Goal: Task Accomplishment & Management: Manage account settings

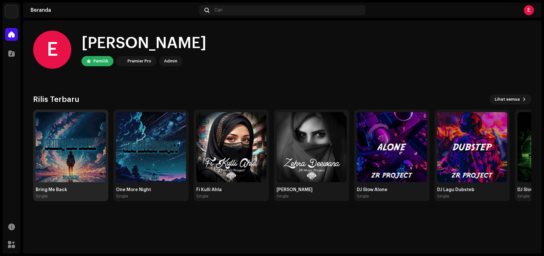
click at [67, 152] on img at bounding box center [71, 147] width 70 height 70
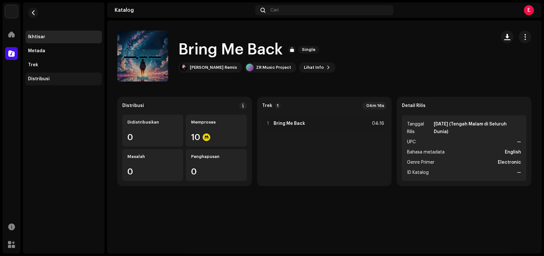
click at [44, 74] on div "Distribusi" at bounding box center [63, 79] width 76 height 13
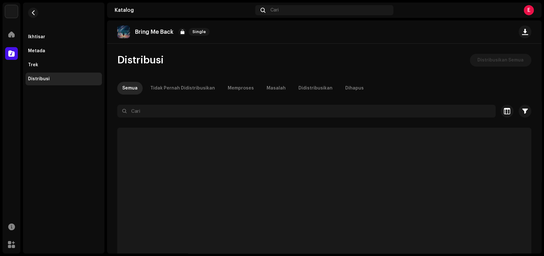
click at [44, 75] on div "Distribusi" at bounding box center [63, 79] width 76 height 13
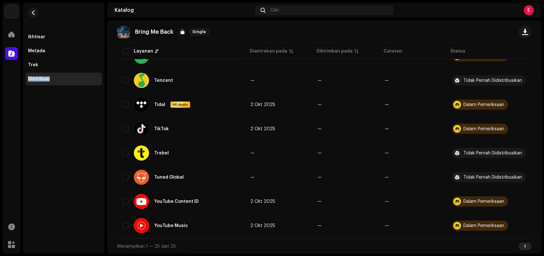
scroll to position [469, 0]
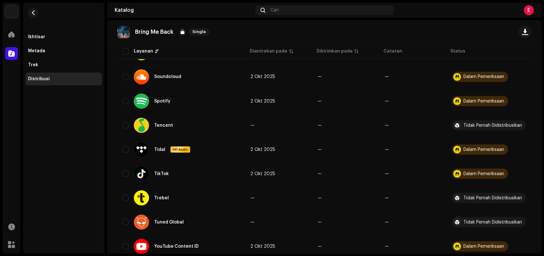
drag, startPoint x: 543, startPoint y: 173, endPoint x: 543, endPoint y: 118, distance: 55.4
click at [543, 119] on div "ZR Music Project Beranda Katalog Sumber Daya Marketplace Ikhtisar Metada Trek D…" at bounding box center [272, 128] width 544 height 256
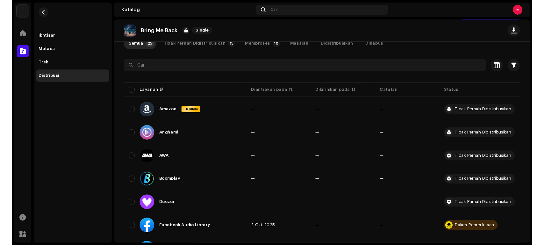
scroll to position [12, 0]
